Goal: Information Seeking & Learning: Learn about a topic

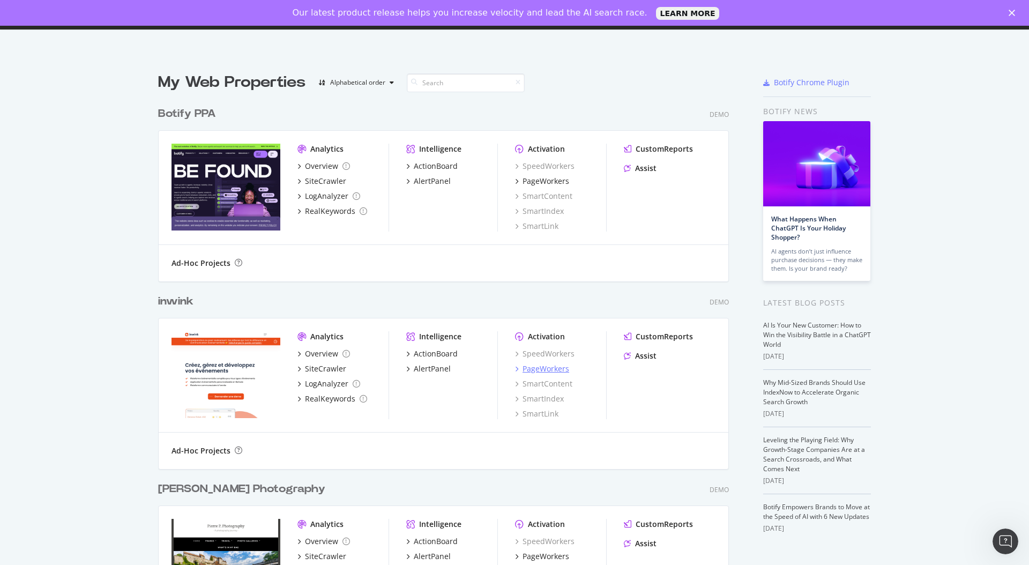
click at [554, 368] on div "PageWorkers" at bounding box center [545, 368] width 47 height 11
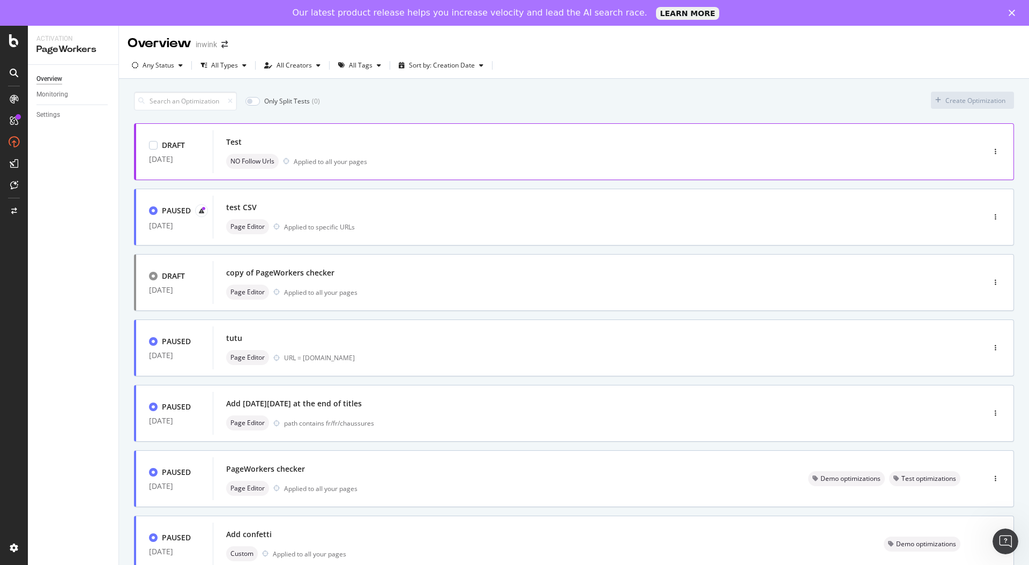
click at [528, 141] on div "Test" at bounding box center [582, 141] width 712 height 15
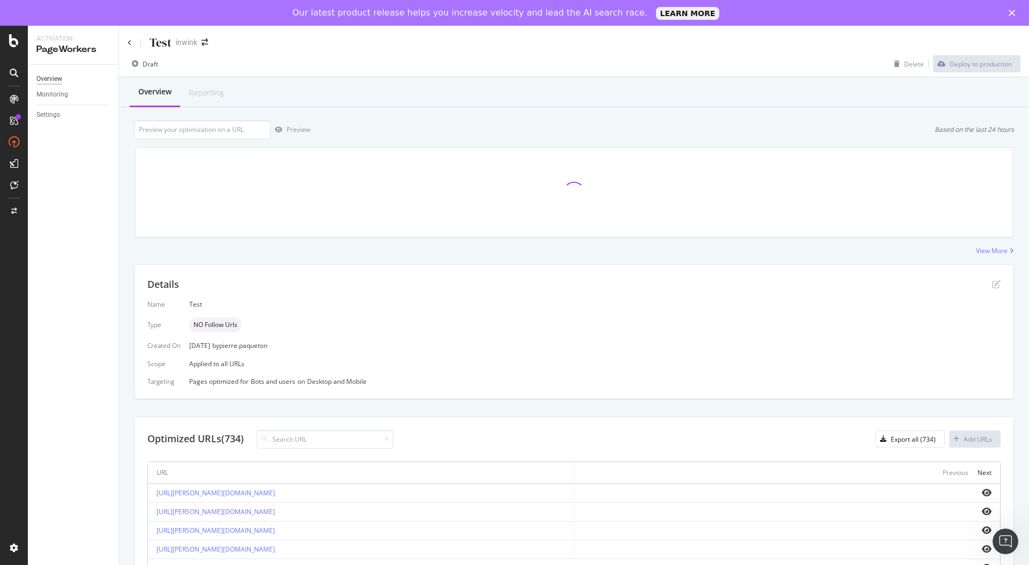
click at [51, 75] on div "Overview" at bounding box center [49, 78] width 26 height 11
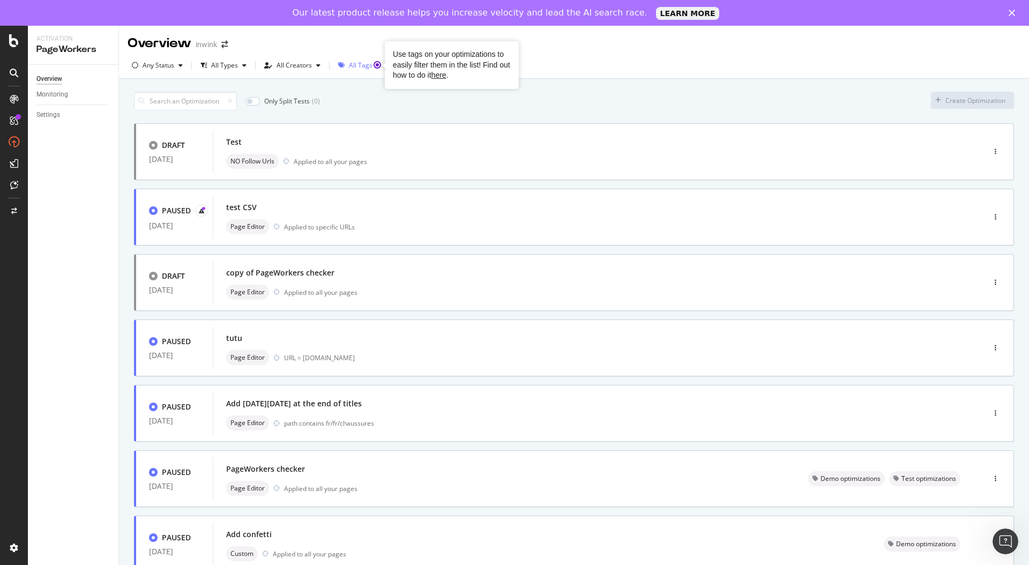
click at [374, 66] on circle "Tooltip anchor" at bounding box center [377, 65] width 6 height 6
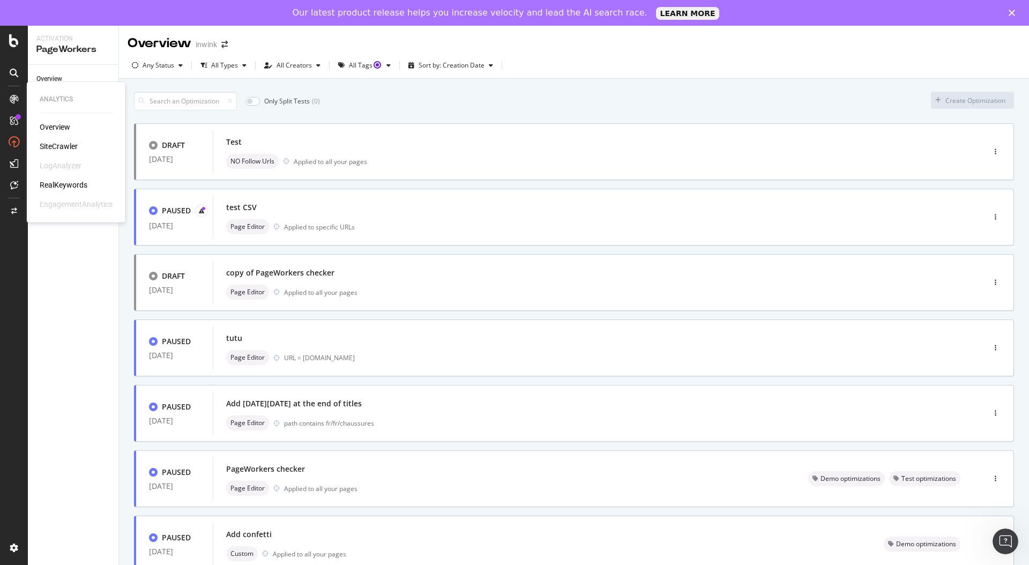
click at [58, 145] on div "SiteCrawler" at bounding box center [59, 146] width 38 height 11
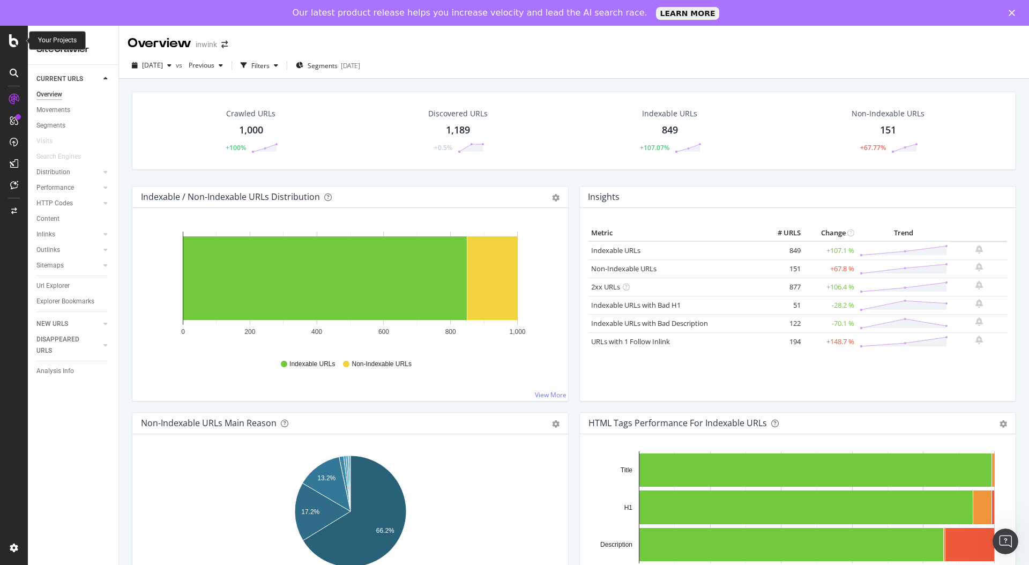
click at [12, 42] on icon at bounding box center [14, 40] width 10 height 13
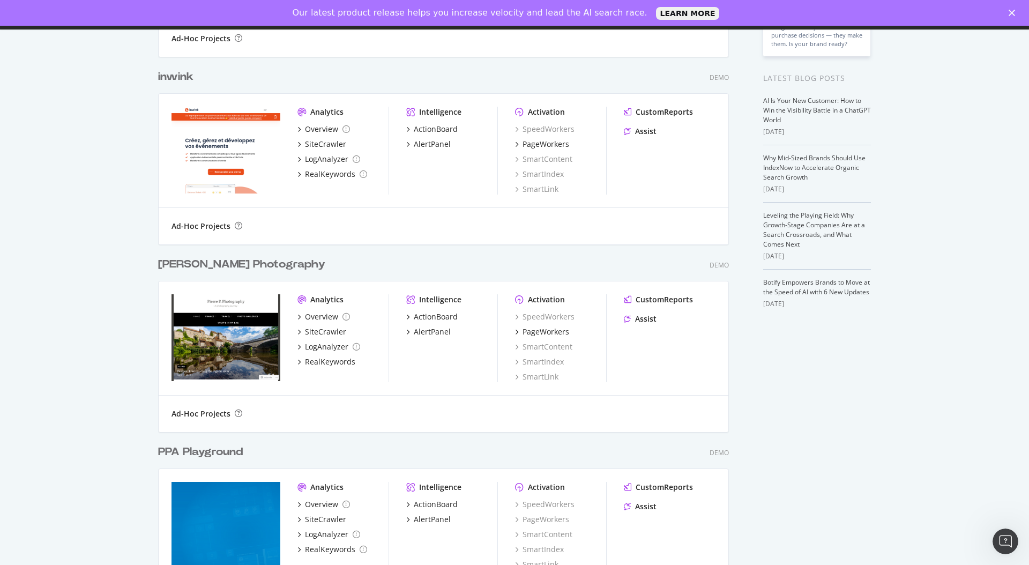
scroll to position [270, 0]
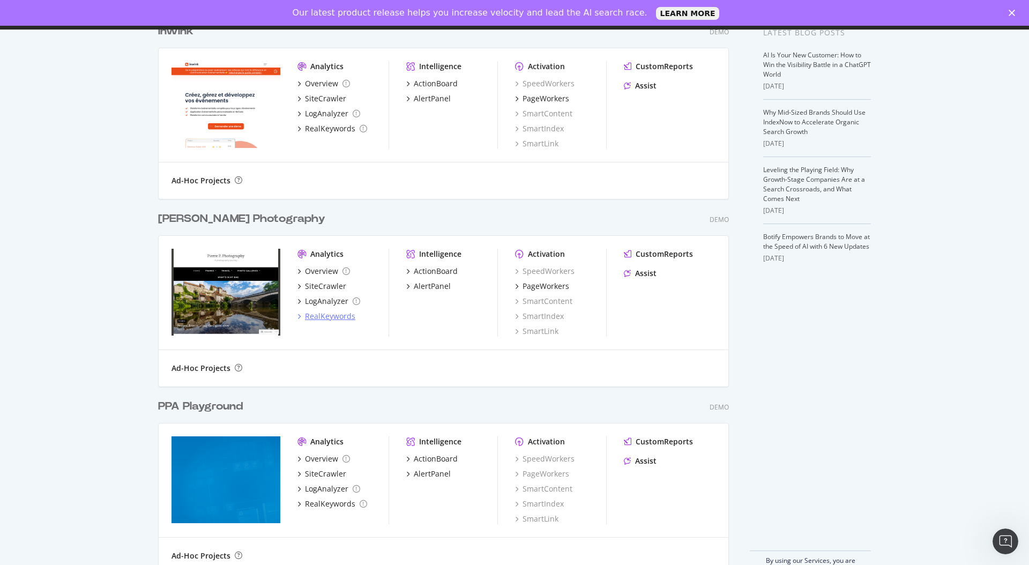
click at [311, 317] on div "RealKeywords" at bounding box center [330, 316] width 50 height 11
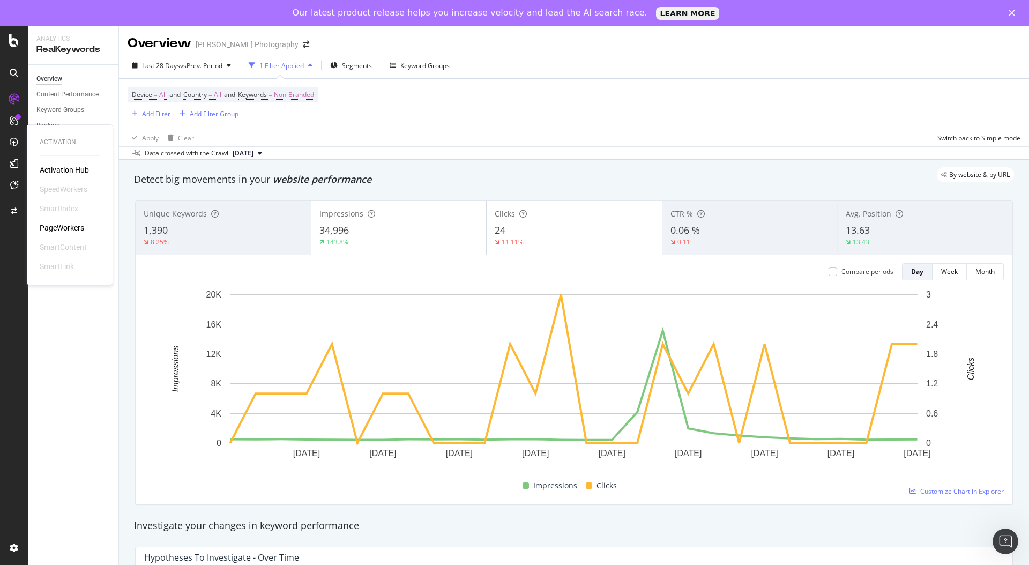
click at [70, 230] on div "PageWorkers" at bounding box center [62, 227] width 44 height 11
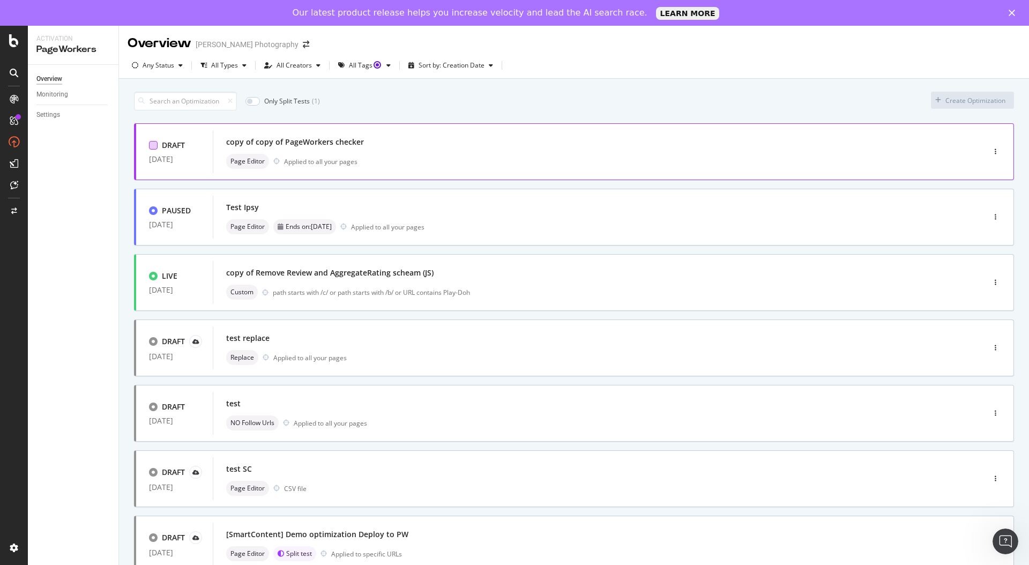
click at [154, 144] on div at bounding box center [153, 145] width 9 height 9
click at [361, 105] on div "Edit tags" at bounding box center [359, 100] width 26 height 9
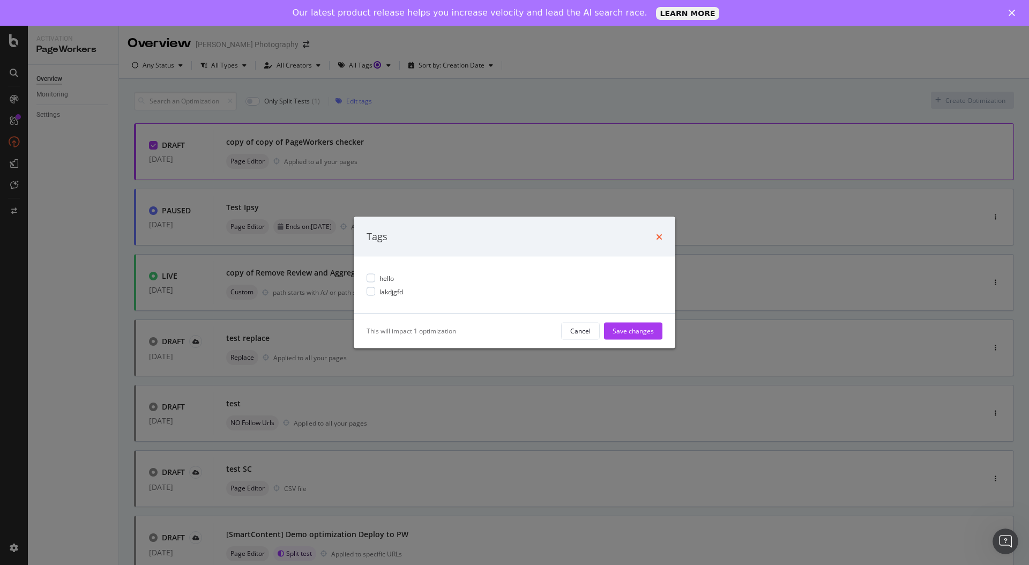
click at [658, 238] on icon "times" at bounding box center [659, 236] width 6 height 9
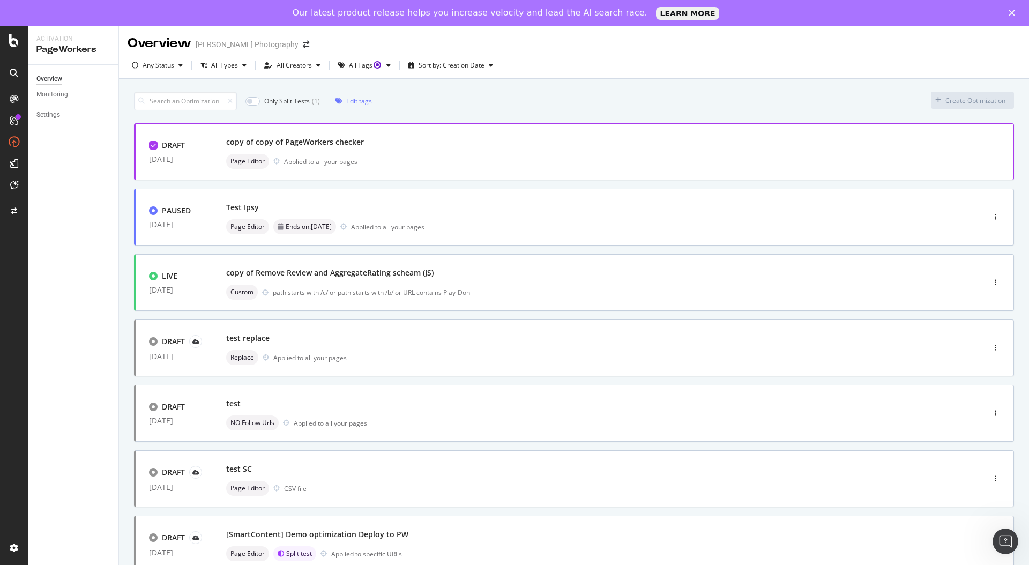
click at [154, 144] on icon at bounding box center [153, 144] width 5 height 5
click at [1001, 151] on div at bounding box center [995, 151] width 36 height 21
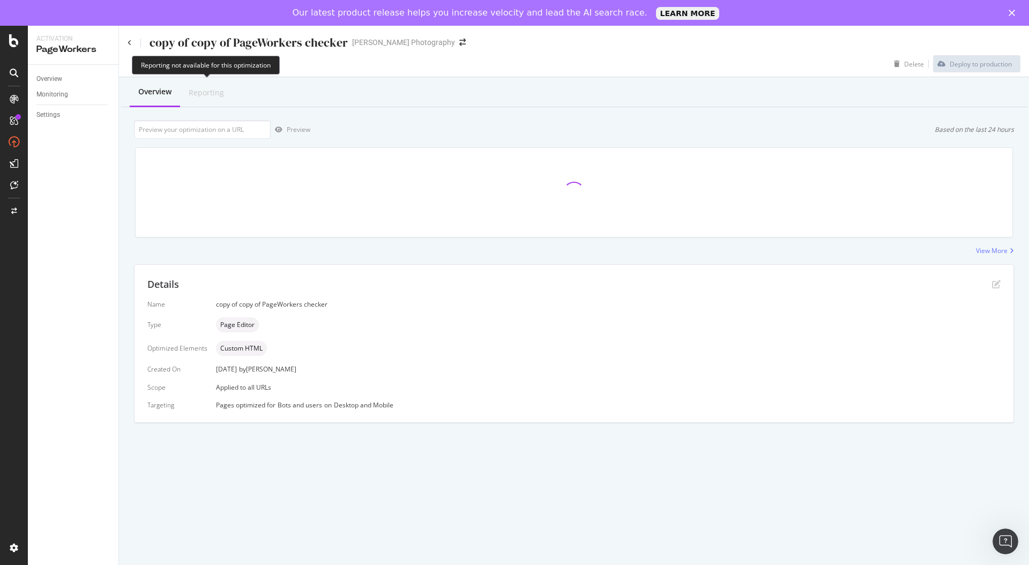
click at [211, 100] on div "Reporting" at bounding box center [206, 93] width 52 height 28
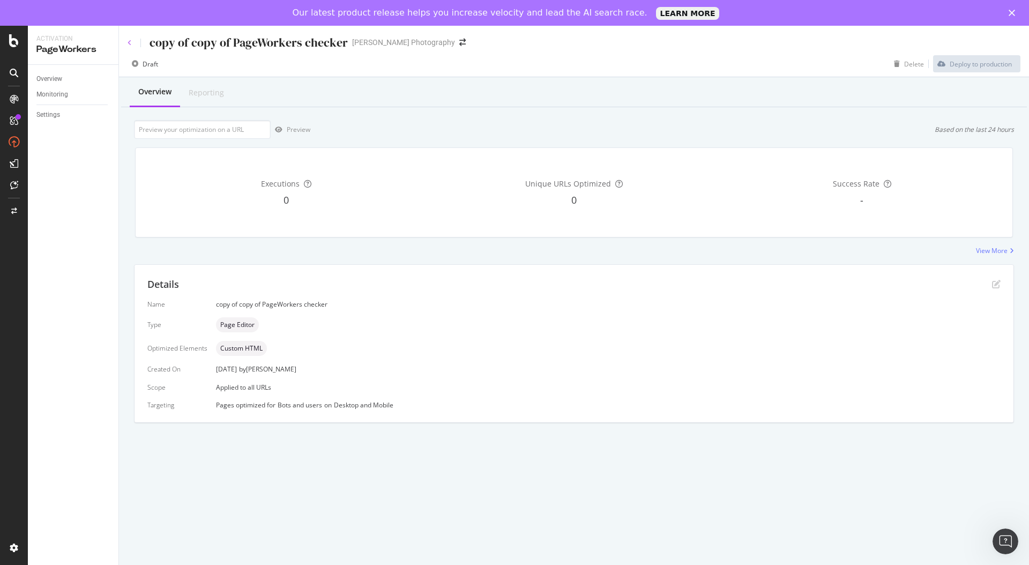
click at [130, 44] on icon at bounding box center [129, 43] width 4 height 6
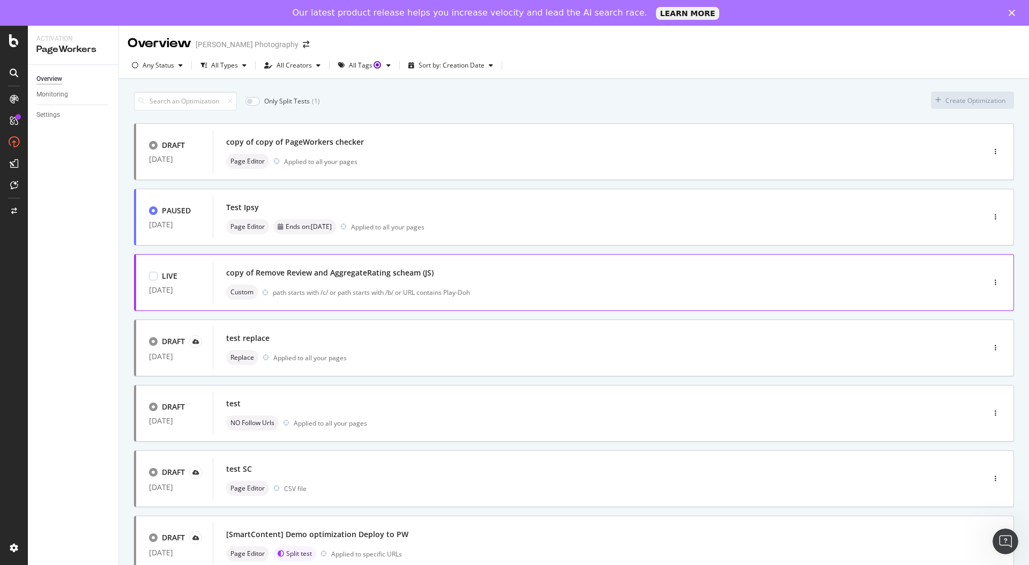
click at [412, 279] on div "copy of Remove Review and AggregateRating scheam (JS)" at bounding box center [582, 272] width 712 height 15
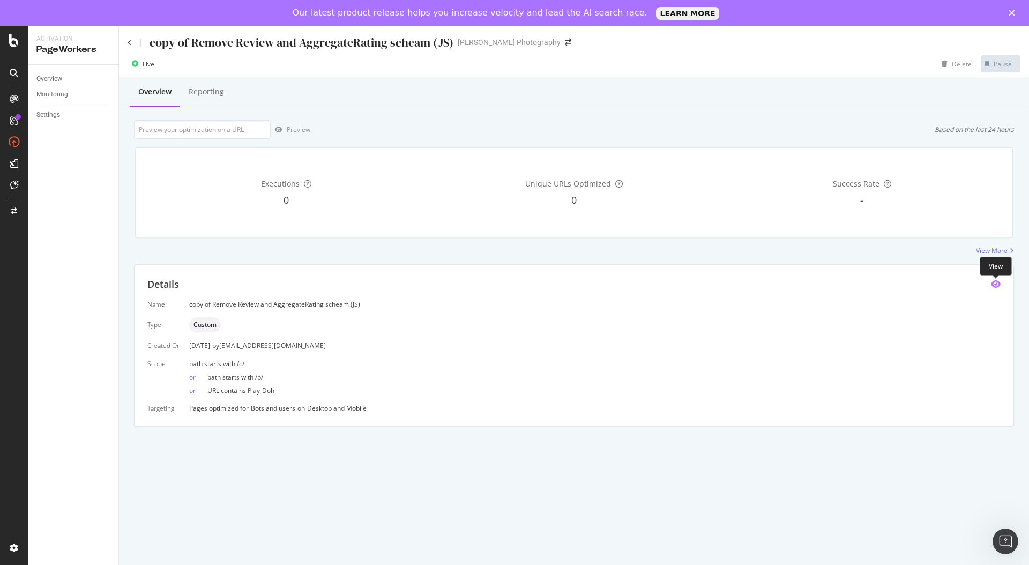
click at [995, 287] on icon "eye" at bounding box center [995, 284] width 10 height 9
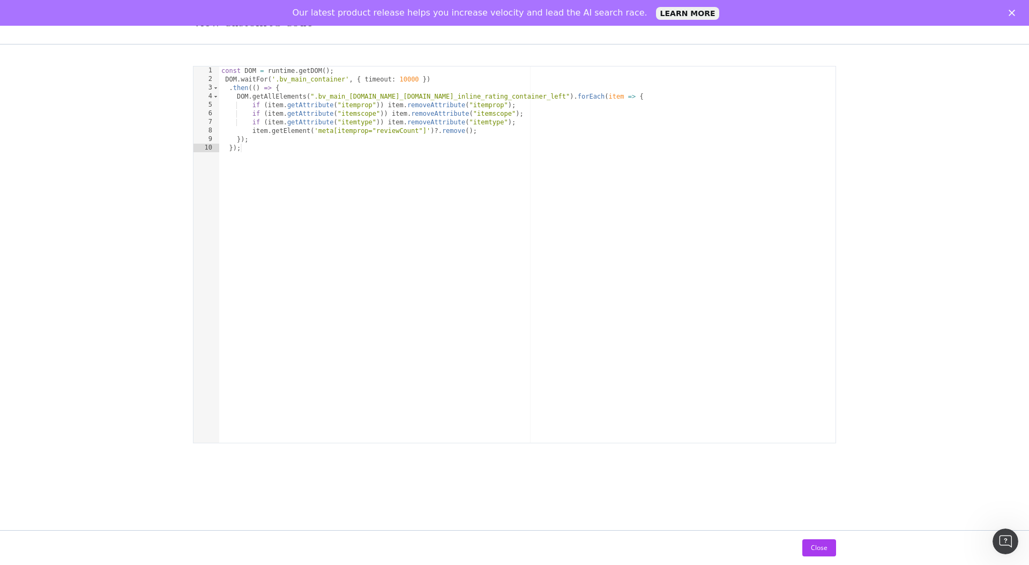
click at [995, 287] on div "View Custom JS Code }); 1 2 3 4 5 6 7 8 9 10 const DOM = runtime . getDOM ( ) ;…" at bounding box center [514, 282] width 1029 height 565
click at [820, 549] on div "Close" at bounding box center [818, 547] width 17 height 9
